Goal: Task Accomplishment & Management: Use online tool/utility

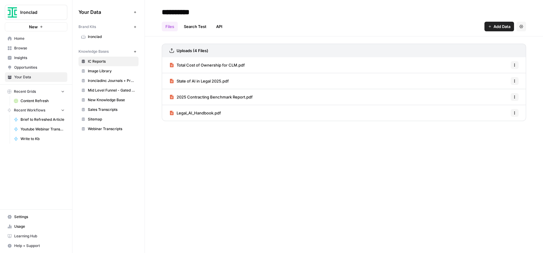
click at [249, 172] on div "**********" at bounding box center [344, 126] width 398 height 253
click at [514, 65] on icon "button" at bounding box center [515, 65] width 4 height 4
click at [103, 92] on span "Mid Level Funnel - Gated Assets + Webinars" at bounding box center [112, 90] width 48 height 5
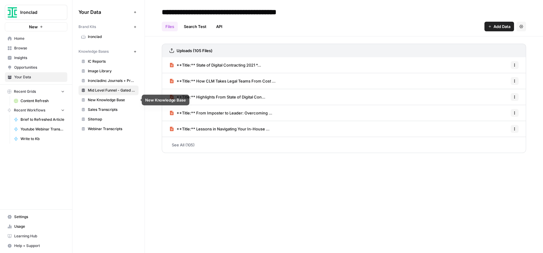
click at [102, 103] on link "New Knowledge Base" at bounding box center [108, 100] width 60 height 10
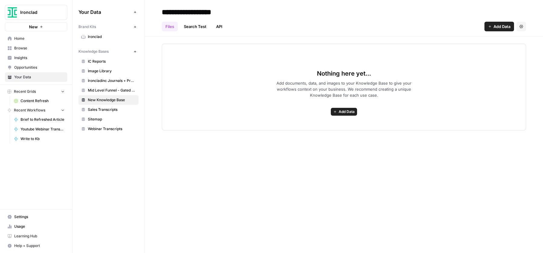
click at [107, 128] on span "Webinar Transcripts" at bounding box center [112, 128] width 48 height 5
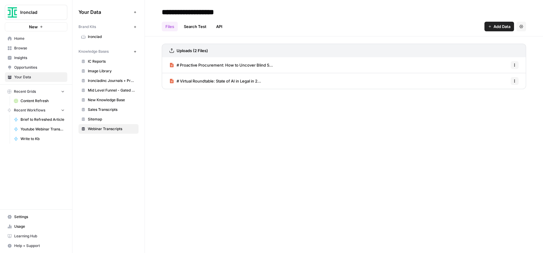
click at [102, 157] on div "Your Data Add Data Brand Kits New Ironclad Knowledge Bases New IC Reports Image…" at bounding box center [108, 126] width 72 height 253
click at [103, 60] on span "IC Reports" at bounding box center [112, 61] width 48 height 5
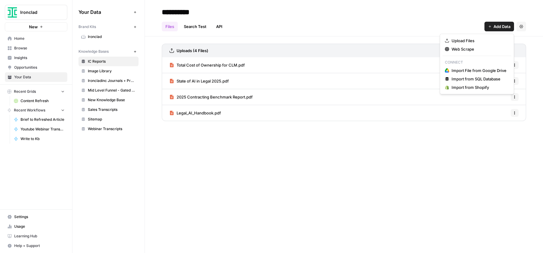
click at [495, 24] on span "Add Data" at bounding box center [501, 27] width 17 height 6
click at [490, 39] on span "Upload Files" at bounding box center [478, 41] width 55 height 6
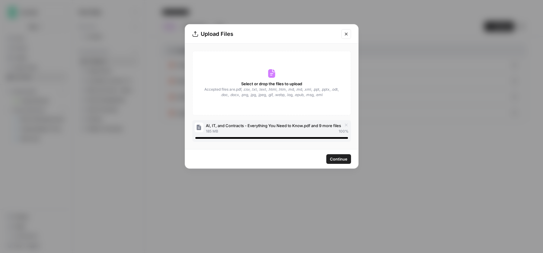
click at [335, 159] on span "Continue" at bounding box center [338, 159] width 17 height 6
